Goal: Task Accomplishment & Management: Manage account settings

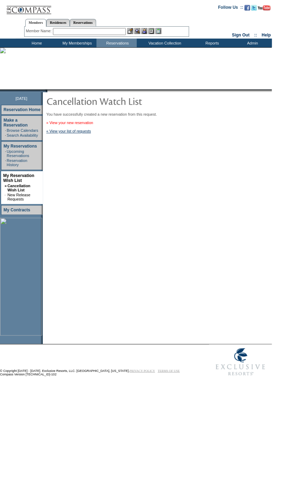
click at [82, 124] on link "» View your new reservation" at bounding box center [69, 123] width 47 height 4
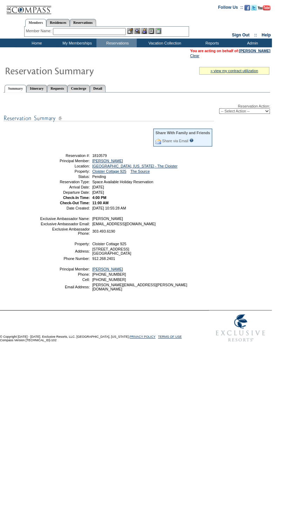
click at [251, 112] on select "-- Select Action -- Modify Reservation Dates Modify Reservation Cost Modify Occ…" at bounding box center [244, 111] width 51 height 6
select select "CancelRes"
click at [219, 109] on select "-- Select Action -- Modify Reservation Dates Modify Reservation Cost Modify Occ…" at bounding box center [244, 111] width 51 height 6
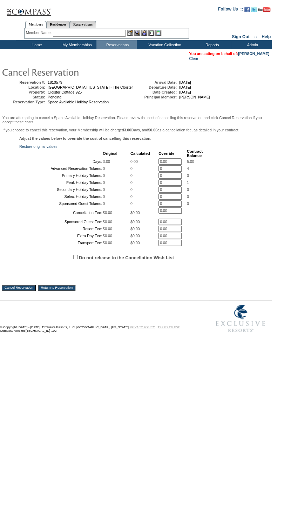
click at [79, 260] on label "Do not release to the Cancellation Wish List" at bounding box center [126, 257] width 95 height 5
click at [78, 259] on input "Do not release to the Cancellation Wish List" at bounding box center [75, 257] width 5 height 5
checkbox input "true"
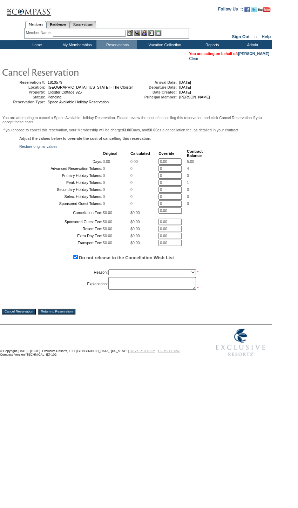
drag, startPoint x: 109, startPoint y: 331, endPoint x: 113, endPoint y: 332, distance: 4.7
click at [109, 275] on select "Creating Continuous Stay Days Booked After Cancellation Experiential / Hotel / …" at bounding box center [152, 273] width 88 height 6
select select "1030"
click at [108, 275] on select "Creating Continuous Stay Days Booked After Cancellation Experiential / Hotel / …" at bounding box center [152, 273] width 88 height 6
click at [150, 290] on textarea at bounding box center [152, 283] width 88 height 13
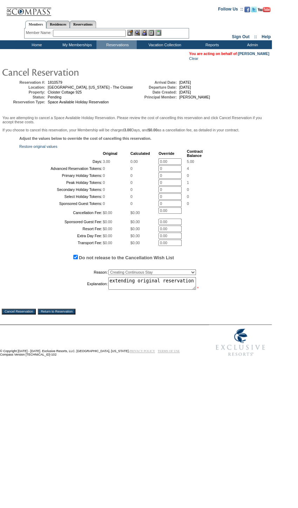
type textarea "extending original reservation"
drag, startPoint x: 150, startPoint y: 338, endPoint x: 47, endPoint y: 360, distance: 105.7
click at [51, 291] on td "Explanation:" at bounding box center [64, 283] width 88 height 13
click at [30, 314] on input "Cancel Reservation" at bounding box center [19, 312] width 34 height 6
